Goal: Task Accomplishment & Management: Manage account settings

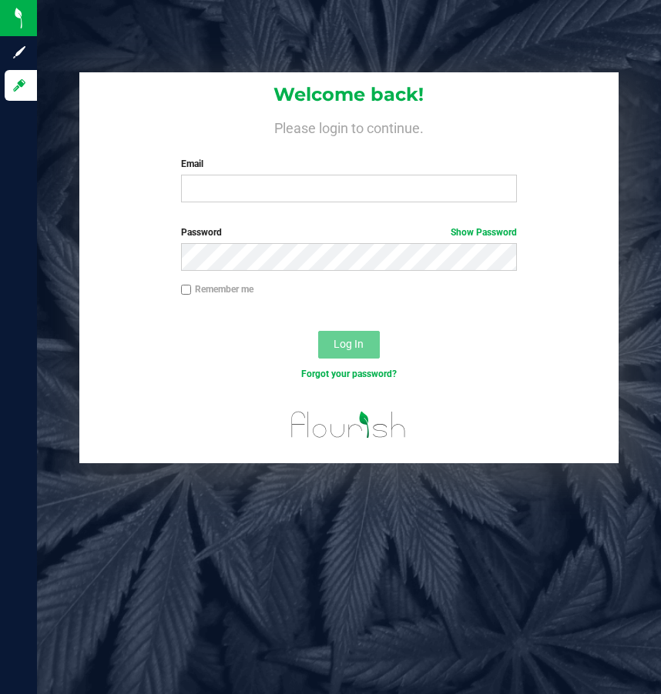
click at [227, 173] on div "Email Required Please format your email correctly." at bounding box center [349, 179] width 360 height 45
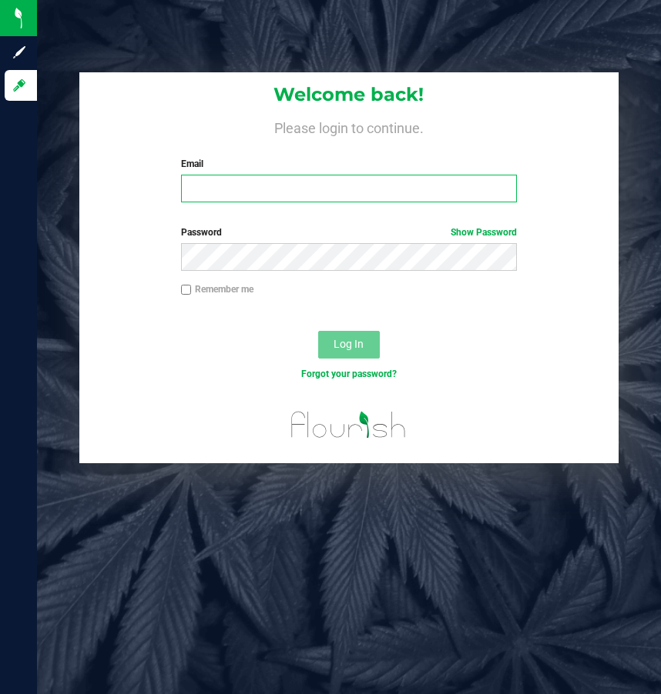
click at [228, 177] on input "Email" at bounding box center [349, 189] width 336 height 28
type input "[EMAIL_ADDRESS][DOMAIN_NAME]"
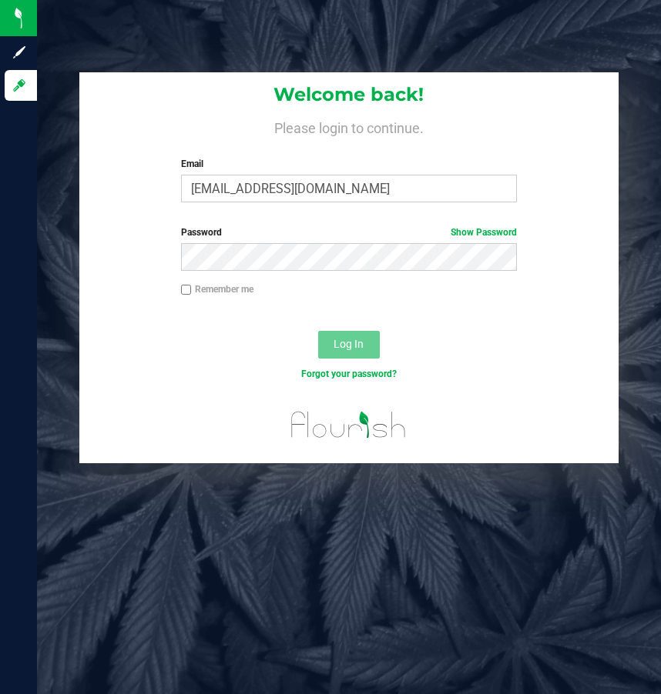
click at [204, 235] on span "Password" at bounding box center [201, 232] width 41 height 11
click at [321, 337] on button "Log In" at bounding box center [349, 345] width 62 height 28
click at [460, 226] on form "Welcome back! Please login to continue. Email [EMAIL_ADDRESS][DOMAIN_NAME] Requ…" at bounding box center [349, 268] width 516 height 392
click at [459, 228] on link "Show Password" at bounding box center [483, 232] width 66 height 11
click at [345, 338] on span "Log In" at bounding box center [348, 344] width 30 height 12
